Goal: Task Accomplishment & Management: Complete application form

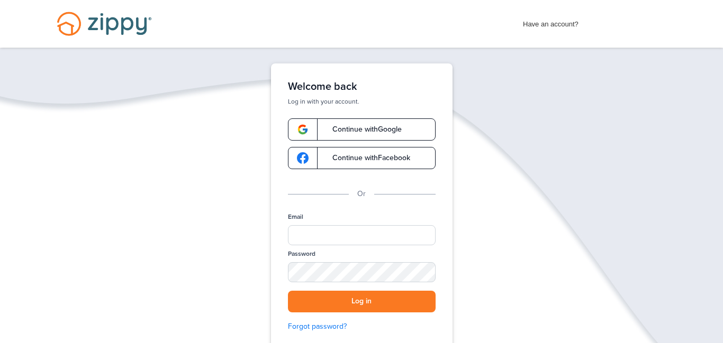
click at [373, 126] on span "Continue with Google" at bounding box center [362, 129] width 80 height 7
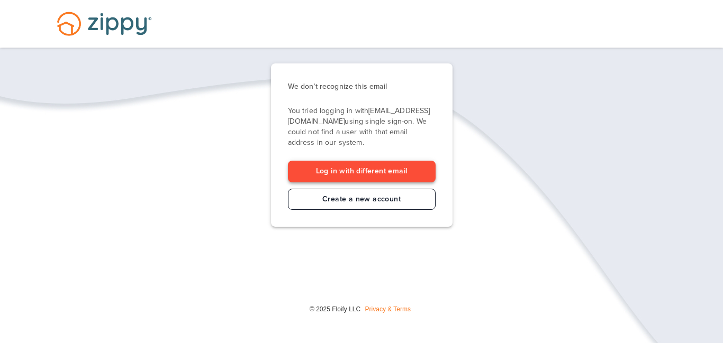
click at [350, 169] on link "Log in with different email" at bounding box center [362, 172] width 148 height 22
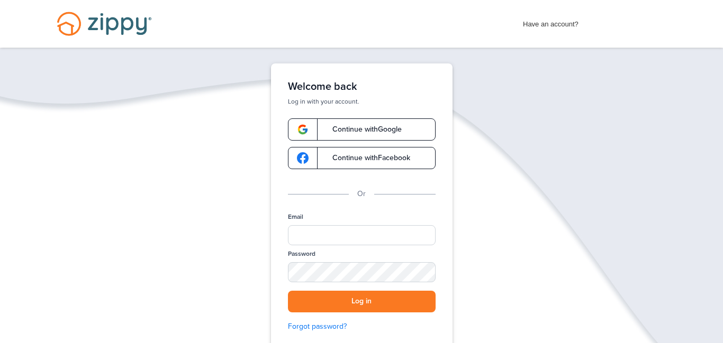
click at [369, 127] on span "Continue with Google" at bounding box center [362, 129] width 80 height 7
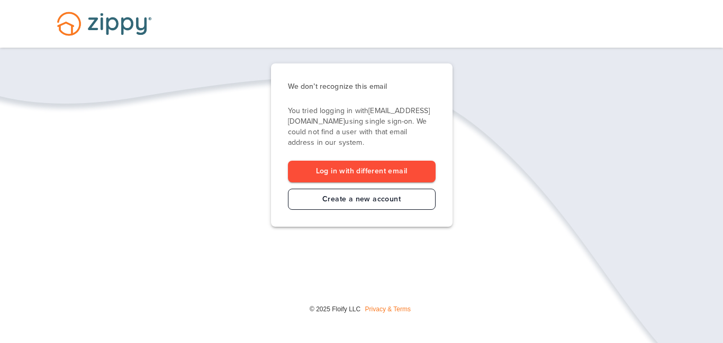
click at [377, 203] on link "Create a new account" at bounding box center [362, 200] width 148 height 22
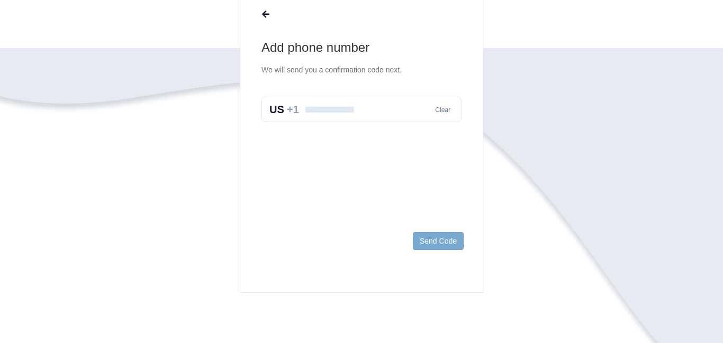
scroll to position [96, 0]
click at [346, 112] on input "text" at bounding box center [361, 109] width 200 height 25
type input "**********"
click at [431, 235] on button "Send Code" at bounding box center [438, 241] width 51 height 18
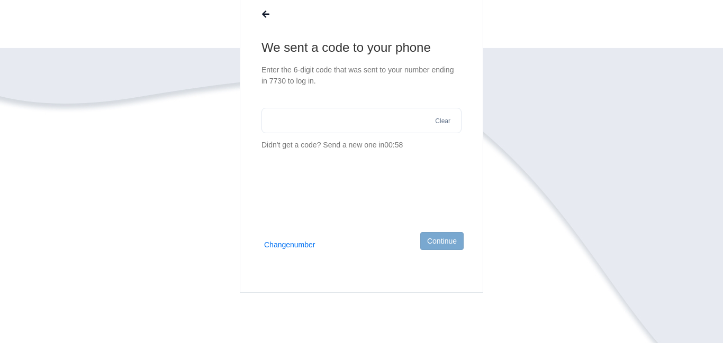
click at [344, 125] on input "text" at bounding box center [361, 120] width 200 height 25
type input "******"
click at [434, 239] on button "Continue" at bounding box center [441, 241] width 43 height 18
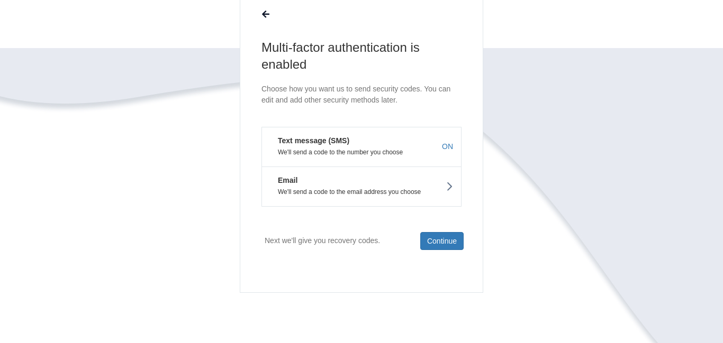
click at [373, 154] on p "We'll send a code to the number you choose" at bounding box center [361, 152] width 183 height 7
click at [450, 244] on button "Continue" at bounding box center [441, 241] width 43 height 18
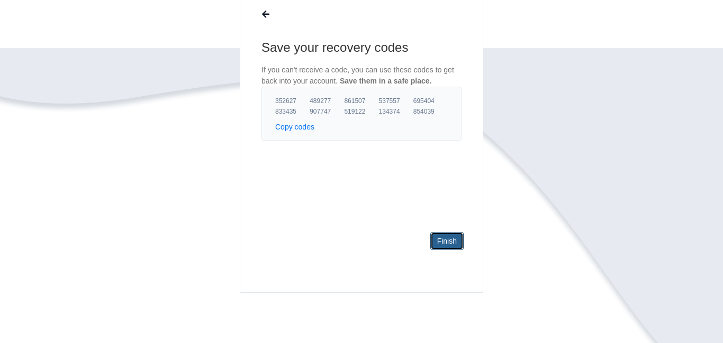
click at [446, 244] on link "Finish" at bounding box center [446, 241] width 33 height 18
